Goal: Task Accomplishment & Management: Use online tool/utility

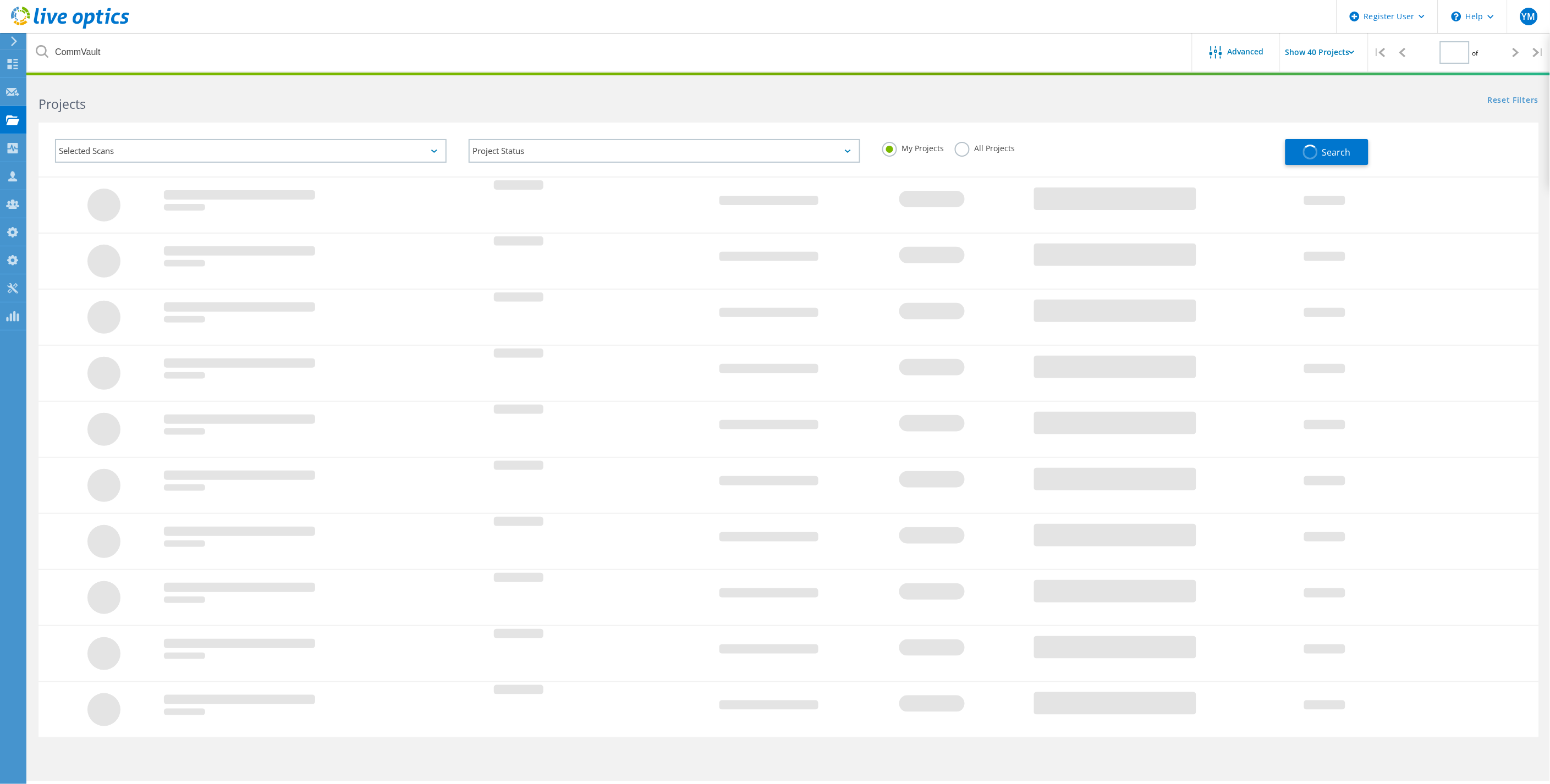
type input "1"
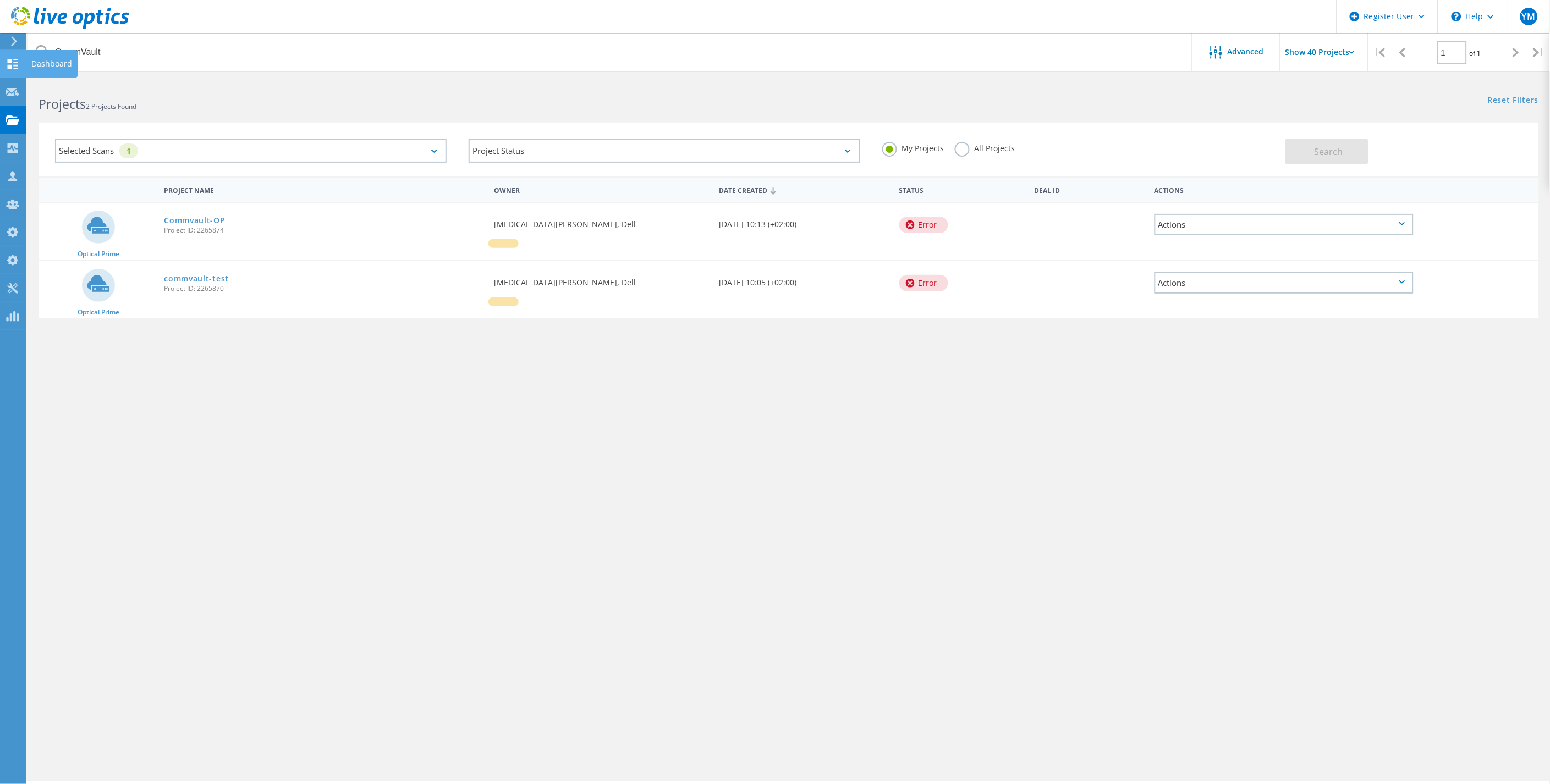
click at [12, 62] on icon at bounding box center [13, 64] width 13 height 10
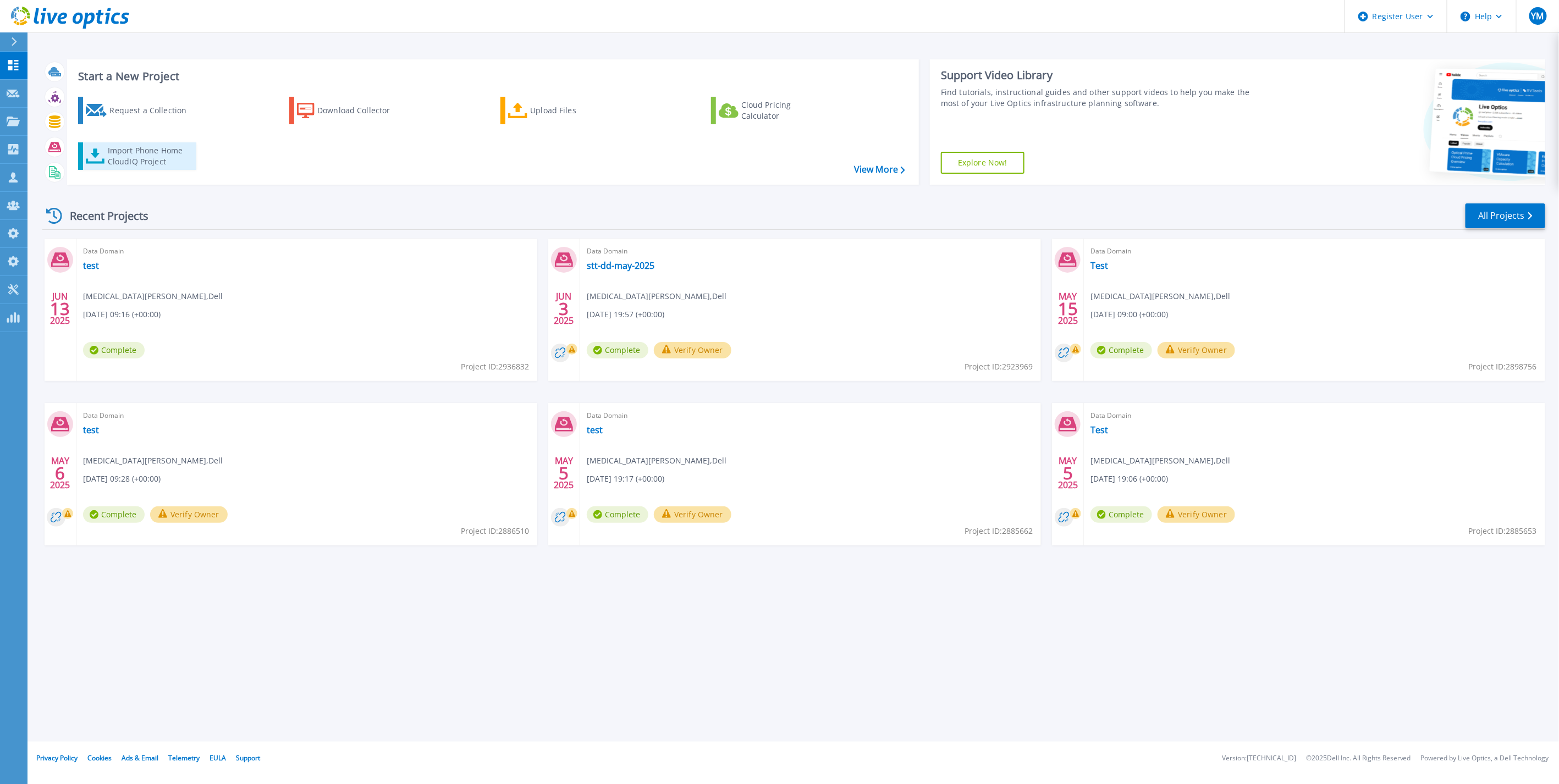
click at [108, 162] on div "Import Phone Home CloudIQ Project" at bounding box center [151, 156] width 86 height 22
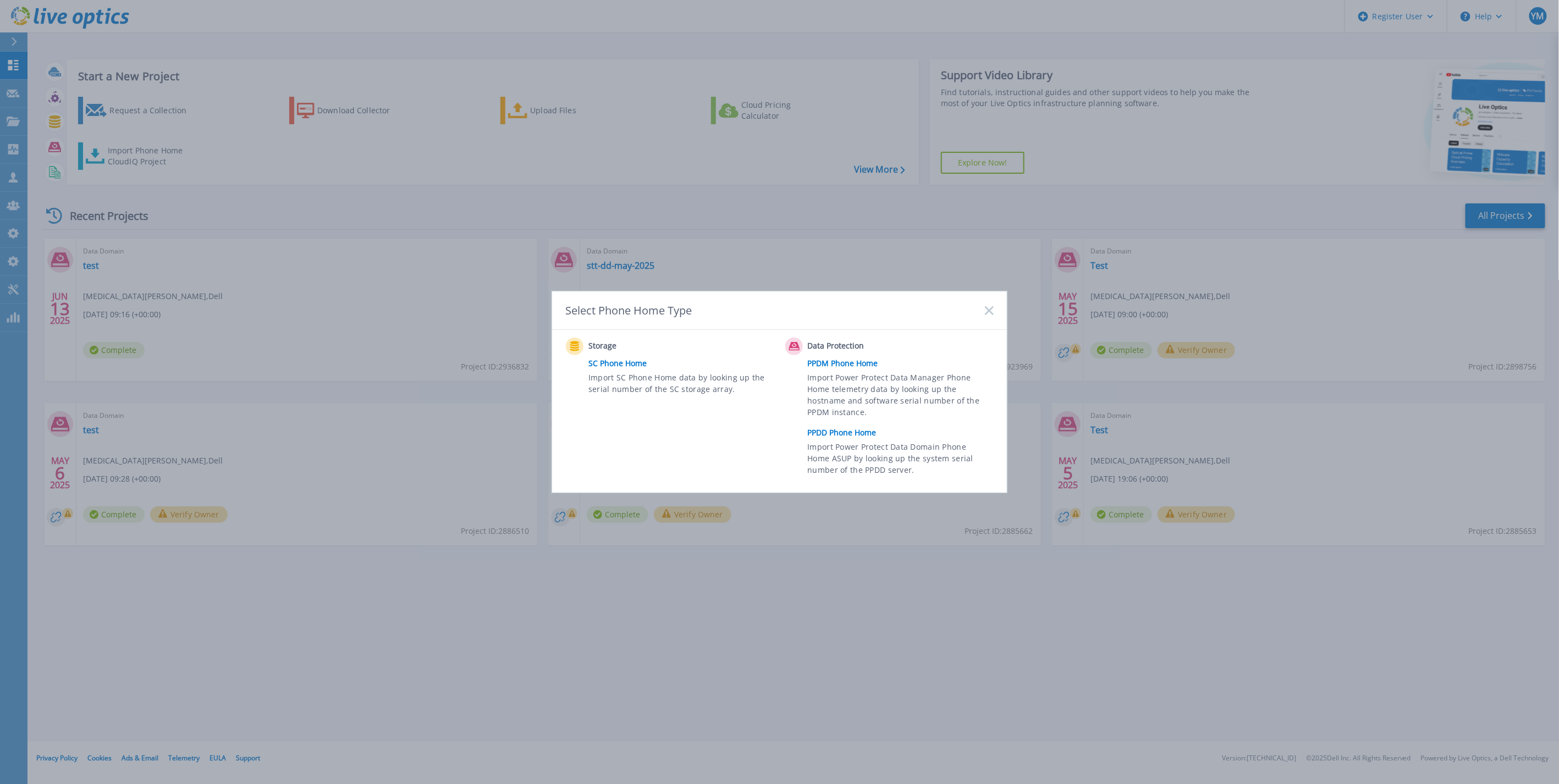
click at [17, 316] on div "Select Phone Home Type Storage SC Phone Home Import SC Phone Home data by looki…" at bounding box center [780, 392] width 1559 height 784
click at [988, 308] on icon at bounding box center [989, 310] width 9 height 9
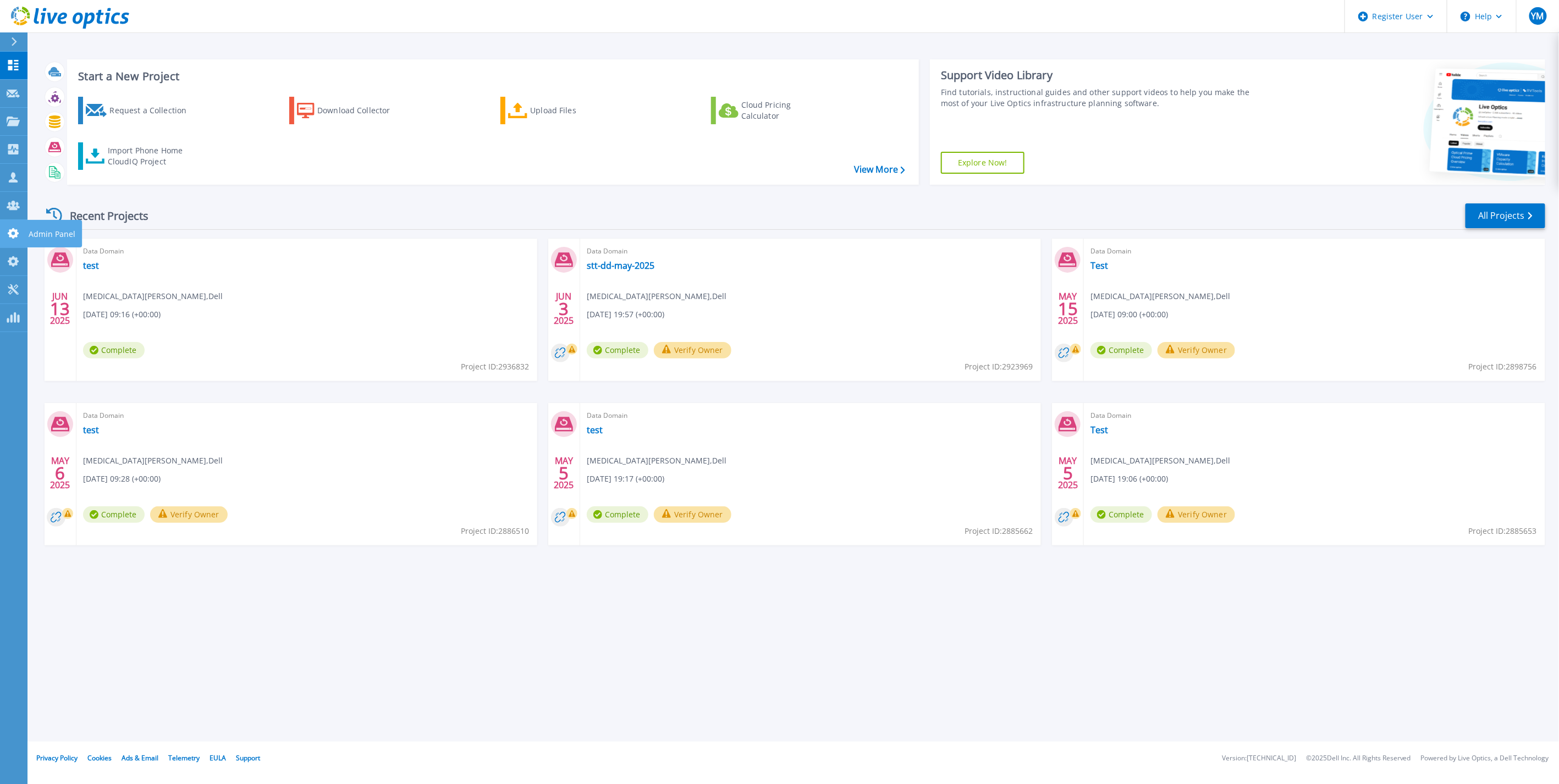
click at [15, 234] on icon at bounding box center [13, 233] width 11 height 10
click at [158, 166] on div "Import Phone Home CloudIQ Project" at bounding box center [151, 156] width 86 height 22
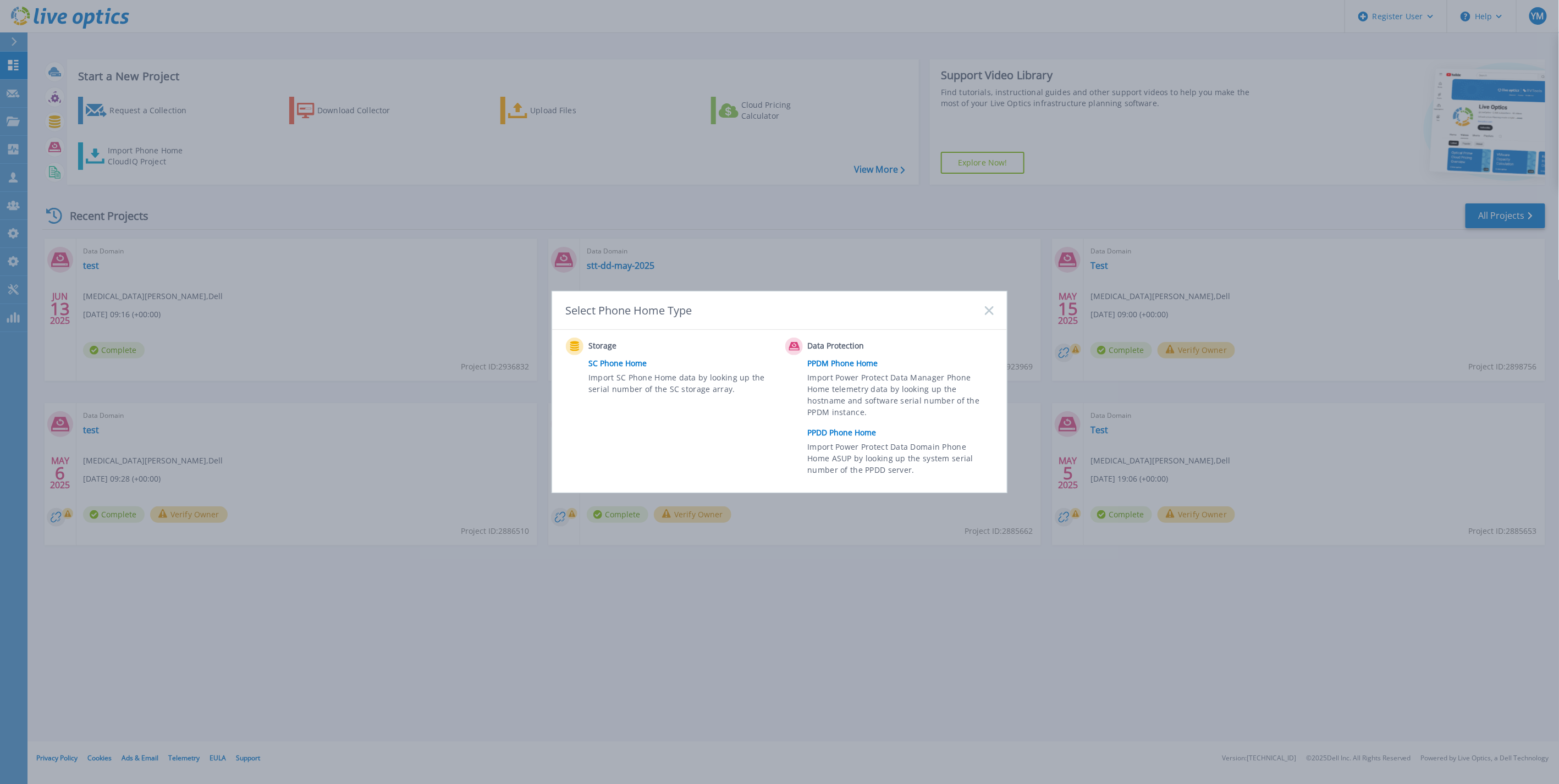
click at [864, 432] on link "PPDD Phone Home" at bounding box center [904, 432] width 191 height 16
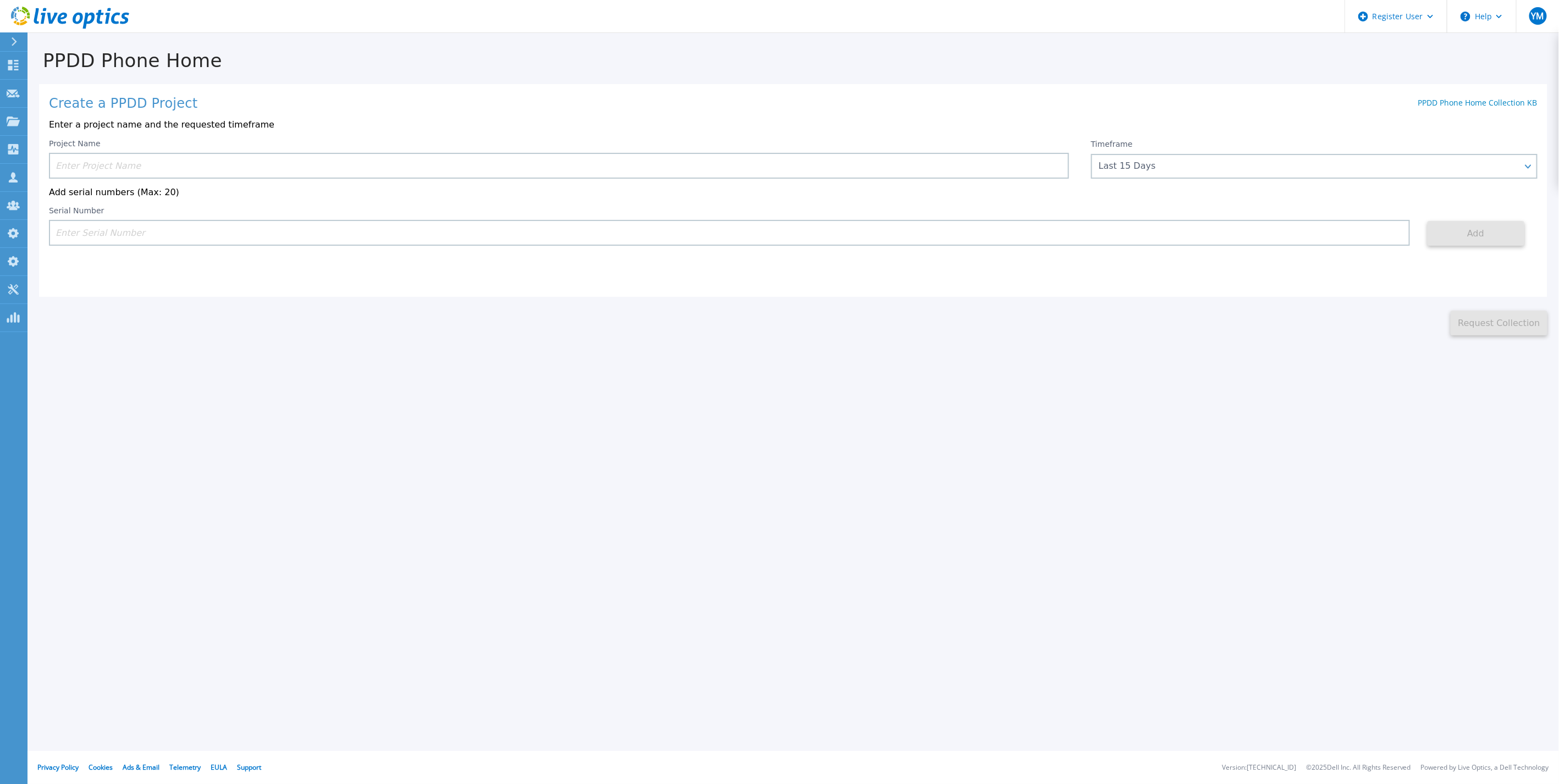
drag, startPoint x: 707, startPoint y: 353, endPoint x: 689, endPoint y: 332, distance: 27.7
click at [707, 353] on div "PPDD Phone Home Create a PPDD Project PPDD Phone Home Collection KB Enter a pro…" at bounding box center [780, 392] width 1559 height 784
drag, startPoint x: 514, startPoint y: 501, endPoint x: 442, endPoint y: 442, distance: 93.1
click at [519, 506] on div "PPDD Phone Home Create a PPDD Project PPDD Phone Home Collection KB Enter a pro…" at bounding box center [780, 392] width 1559 height 784
click at [9, 287] on icon at bounding box center [13, 289] width 10 height 10
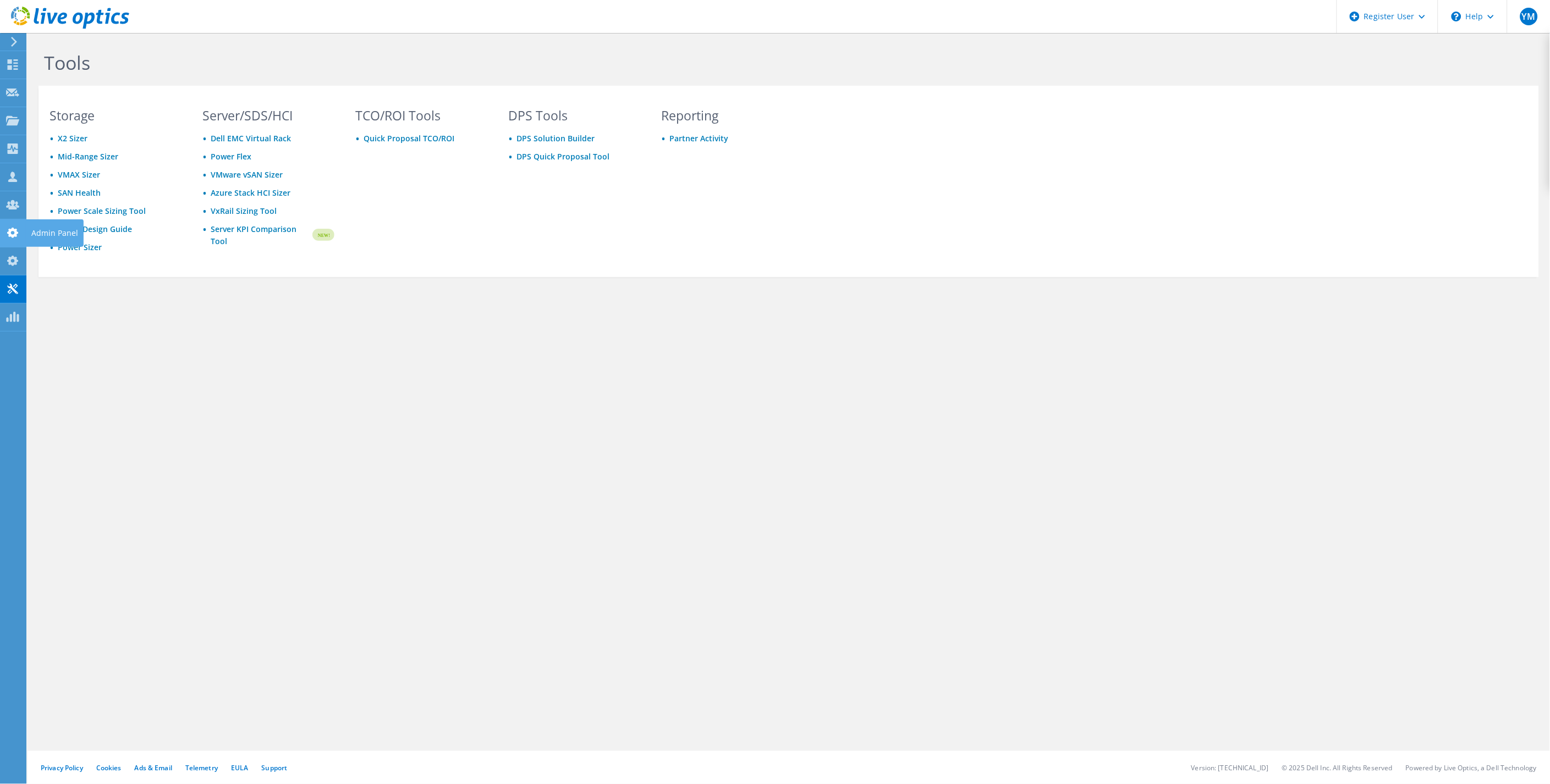
click at [13, 238] on div at bounding box center [13, 234] width 13 height 12
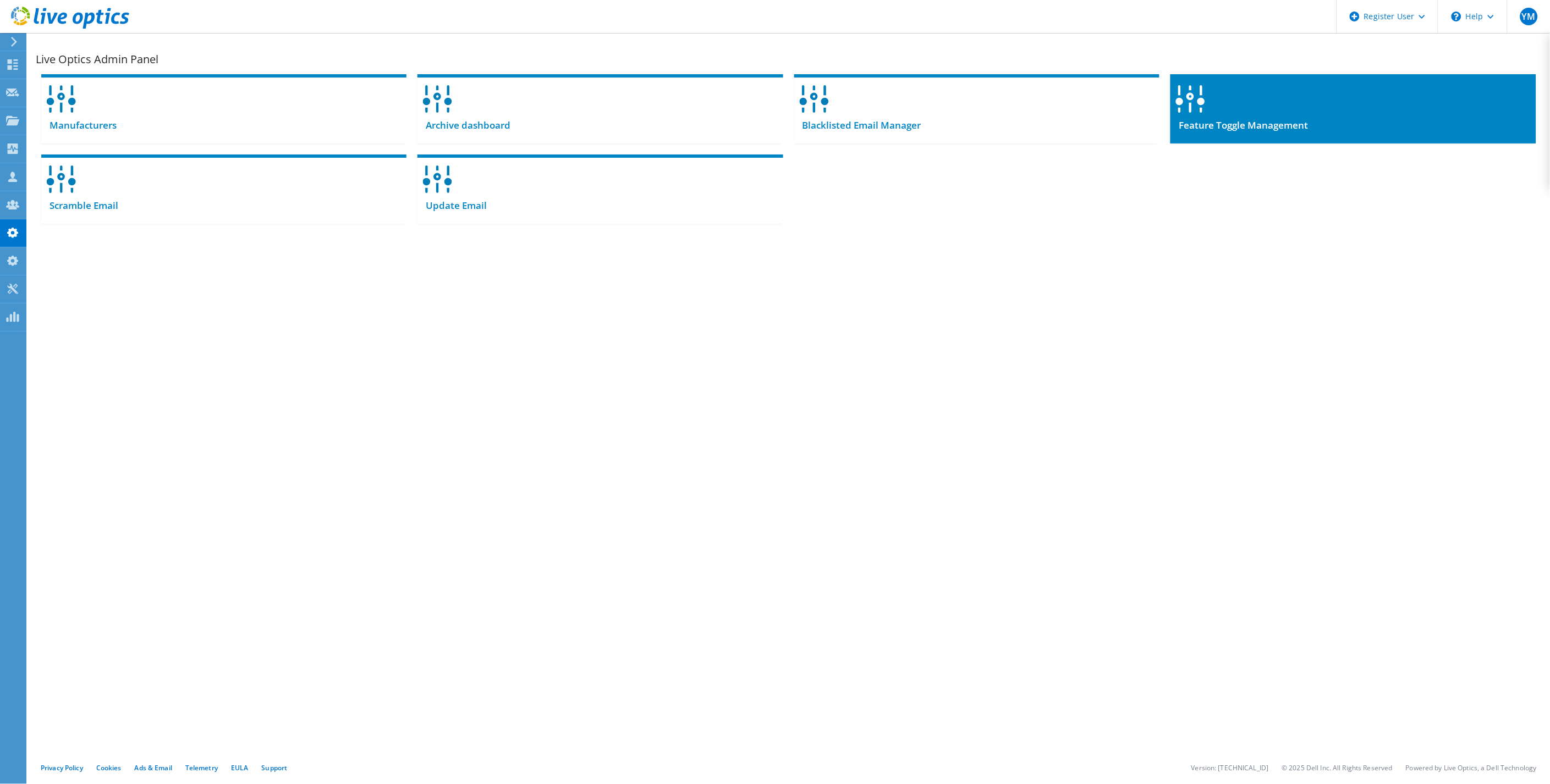
click at [1247, 98] on div at bounding box center [1353, 96] width 365 height 42
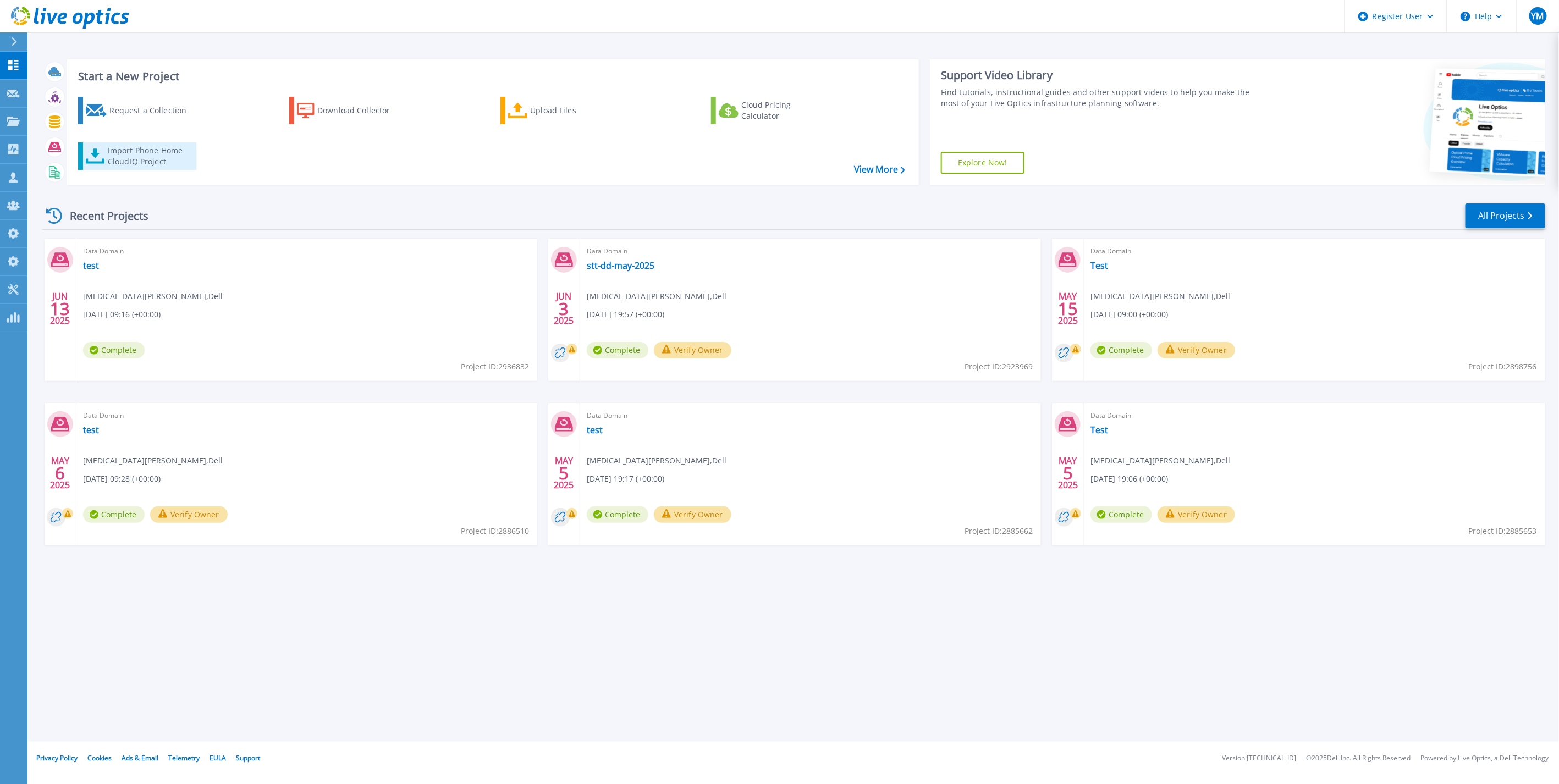
click at [130, 158] on div "Import Phone Home CloudIQ Project" at bounding box center [151, 156] width 86 height 22
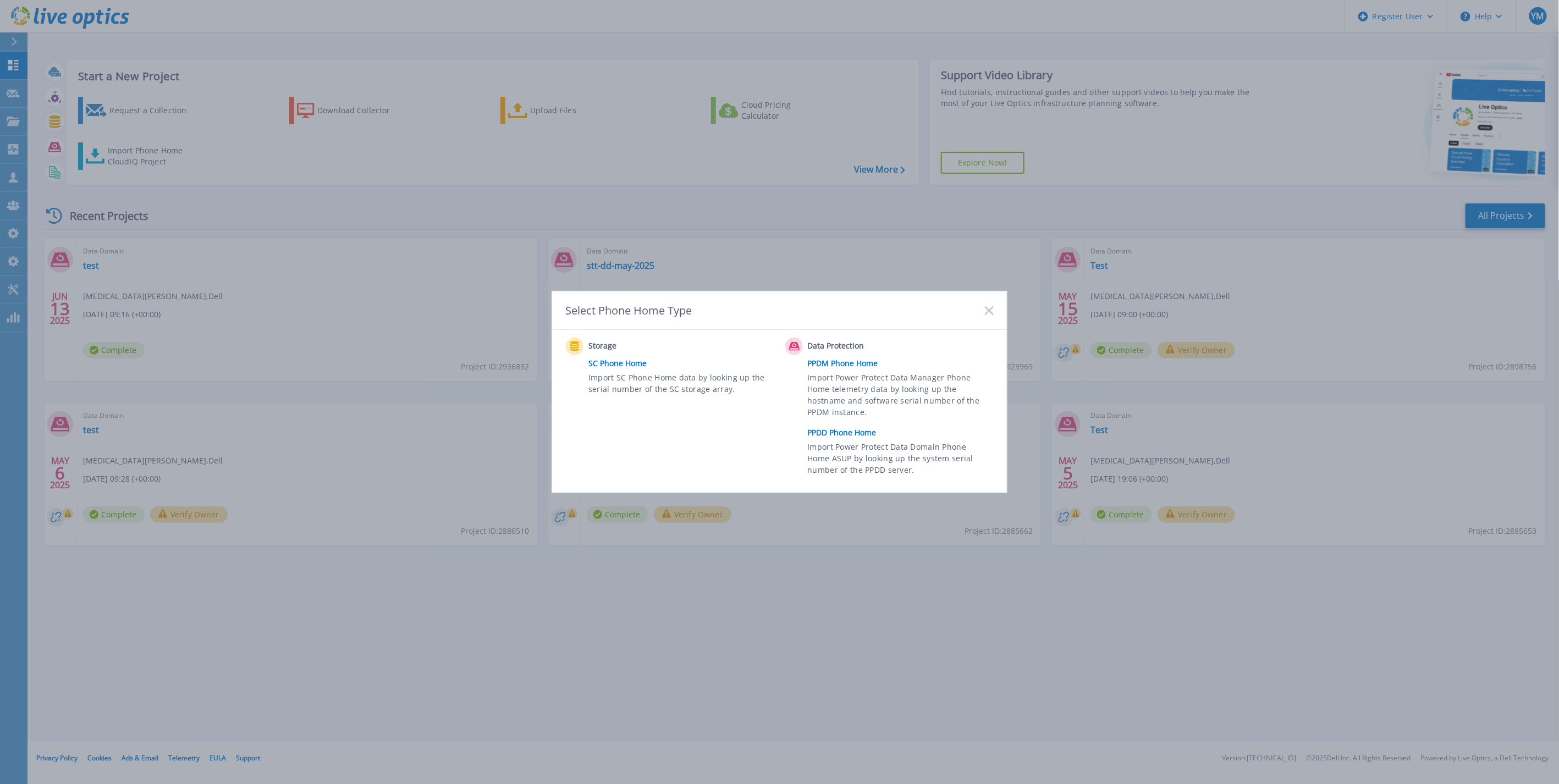
click at [841, 430] on link "PPDD Phone Home" at bounding box center [904, 432] width 191 height 16
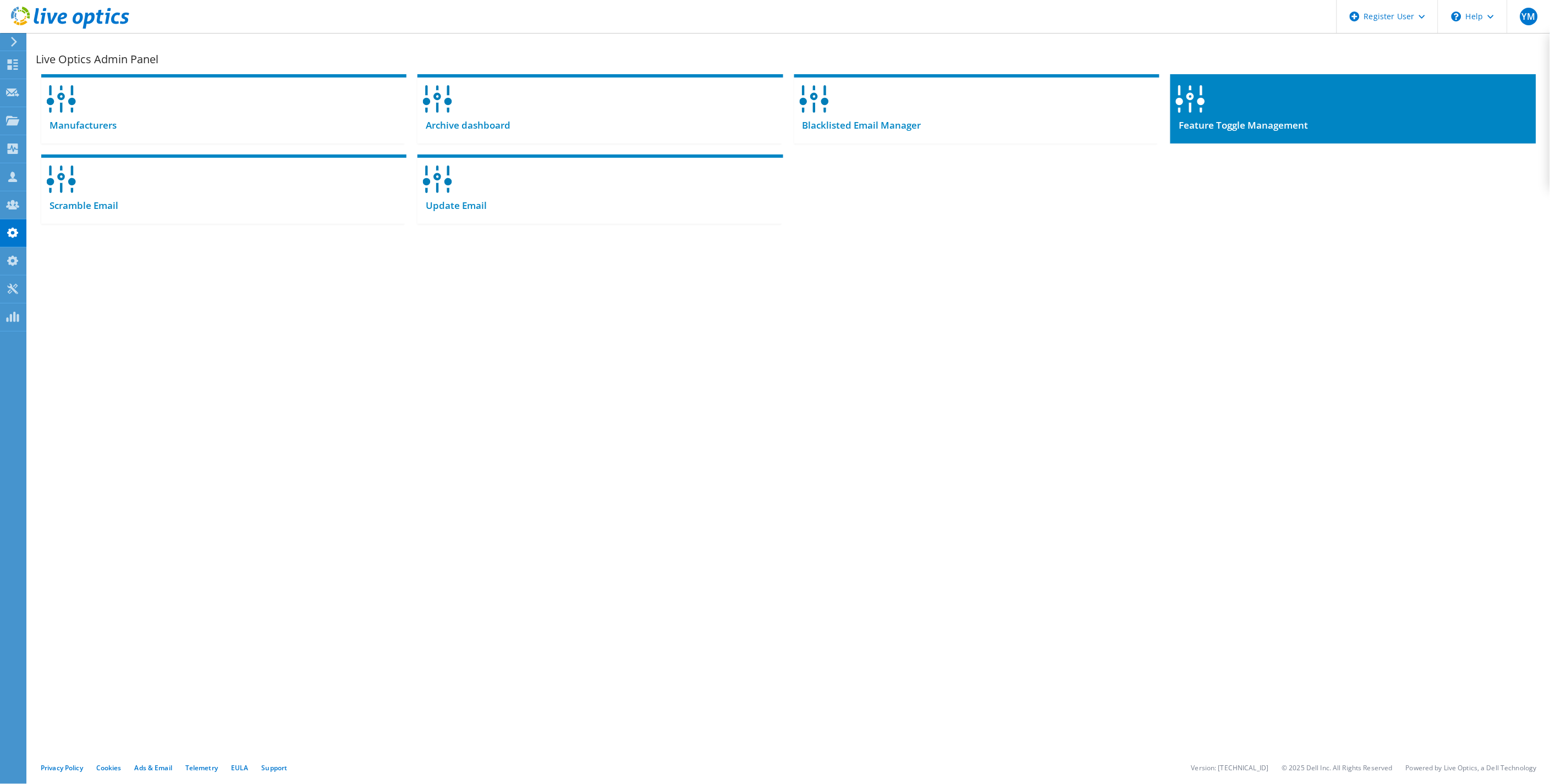
click at [1279, 117] on div "Feature Toggle Management" at bounding box center [1353, 130] width 365 height 27
